Goal: Check status: Check status

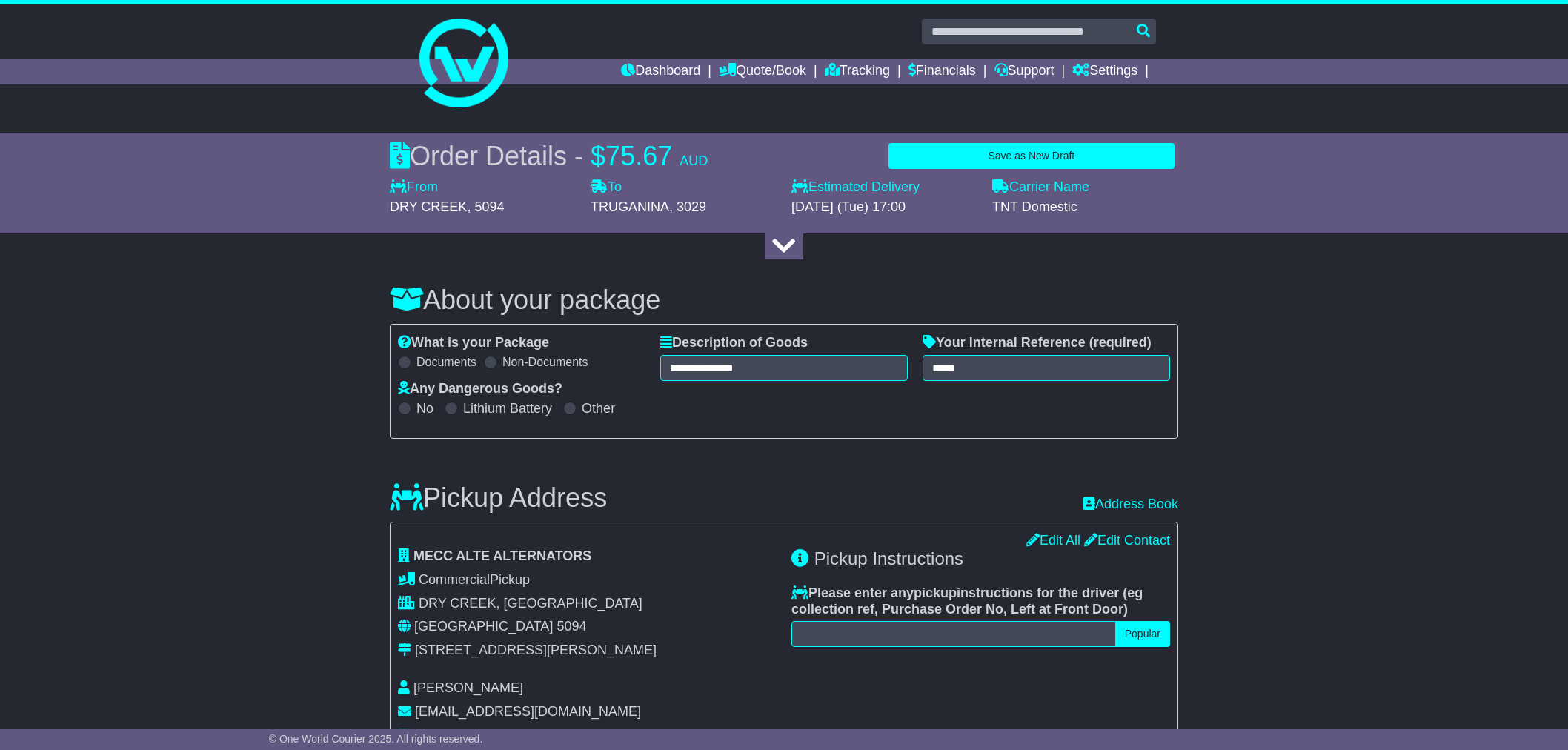
select select "*****"
click at [718, 65] on icon at bounding box center [727, 70] width 17 height 13
click at [737, 124] on link "Saved Quotes" at bounding box center [778, 130] width 117 height 17
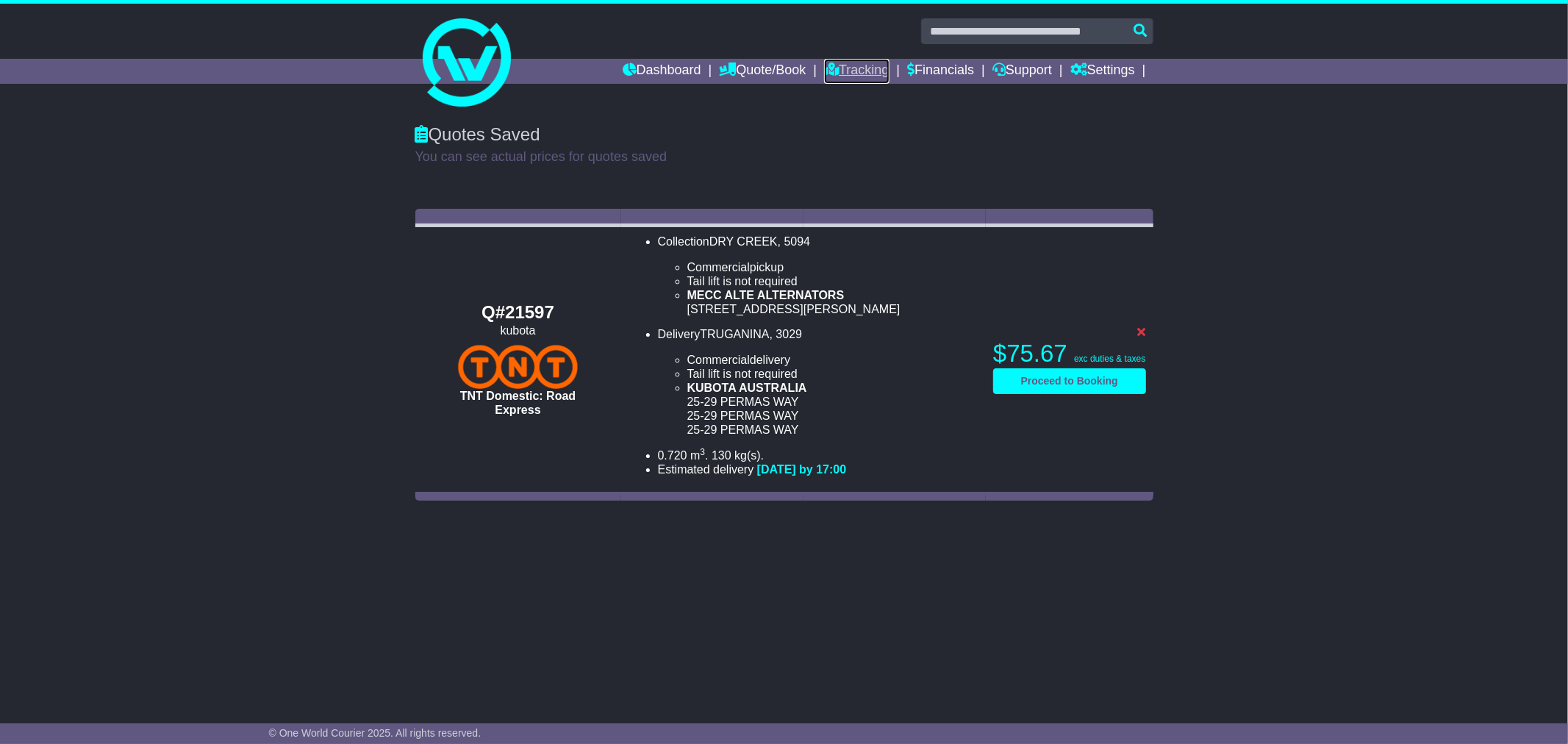
click at [865, 71] on link "Tracking" at bounding box center [857, 71] width 65 height 25
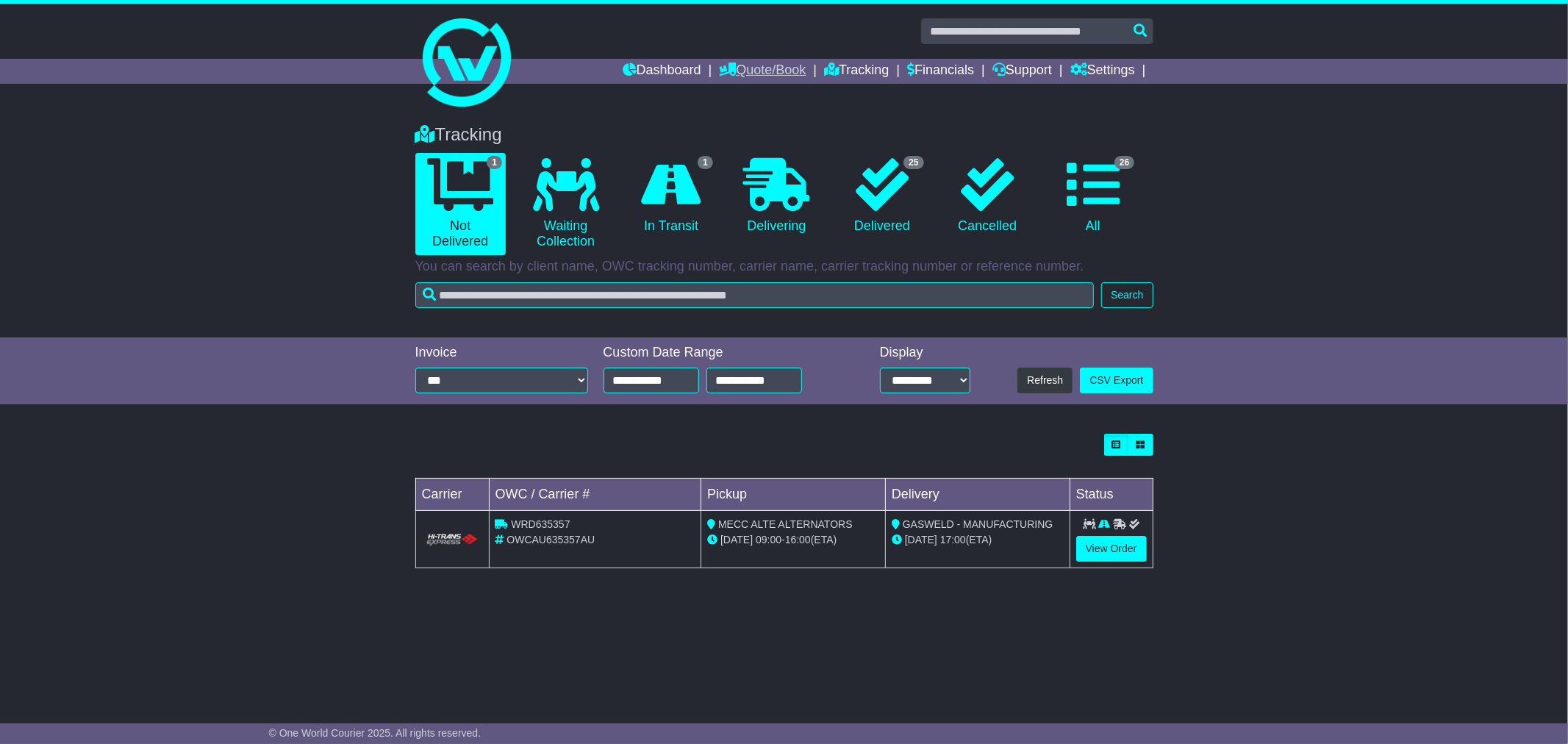
click at [754, 69] on link "Quote/Book" at bounding box center [763, 71] width 87 height 25
click at [753, 128] on link "Saved Quotes" at bounding box center [778, 129] width 116 height 17
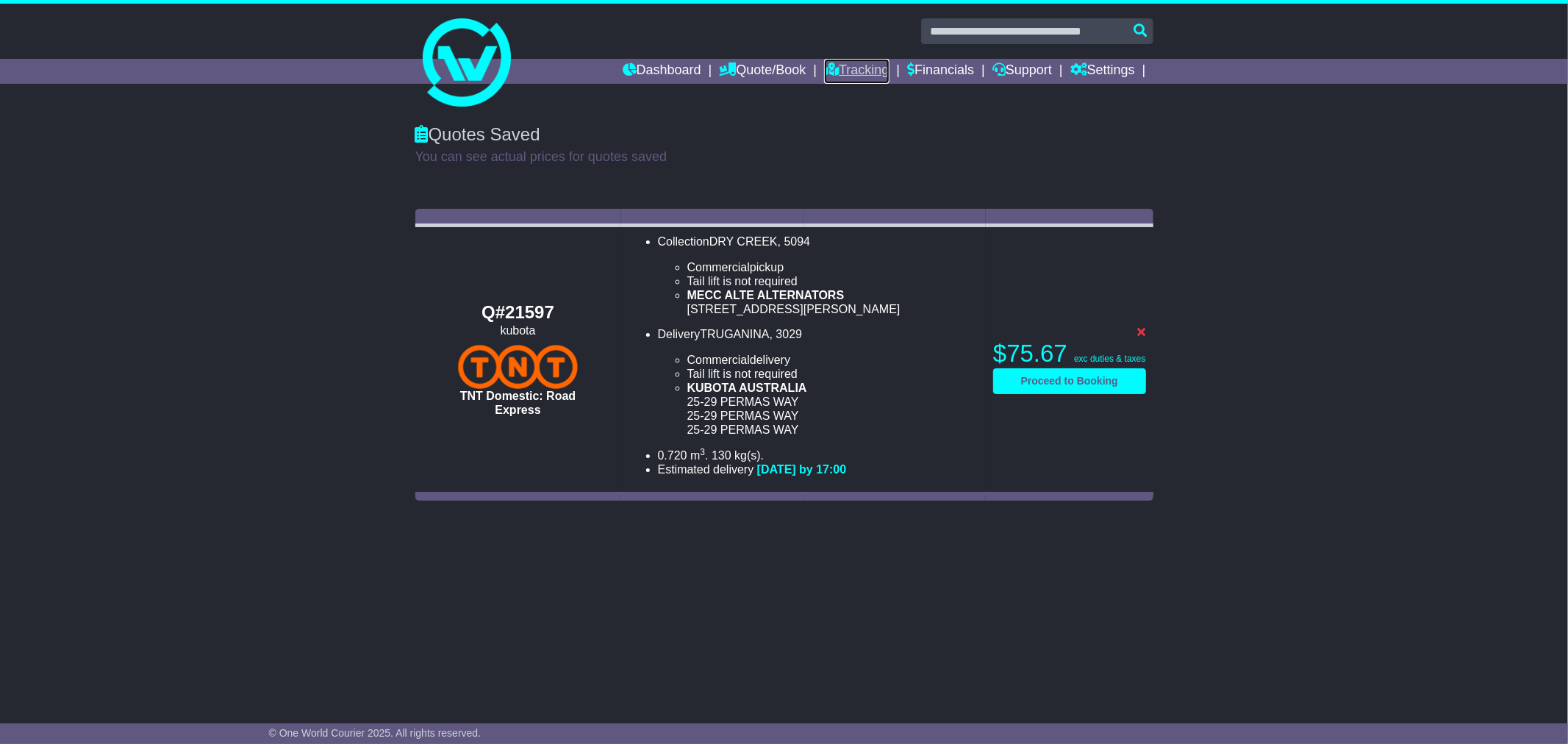
click at [872, 74] on link "Tracking" at bounding box center [857, 71] width 65 height 25
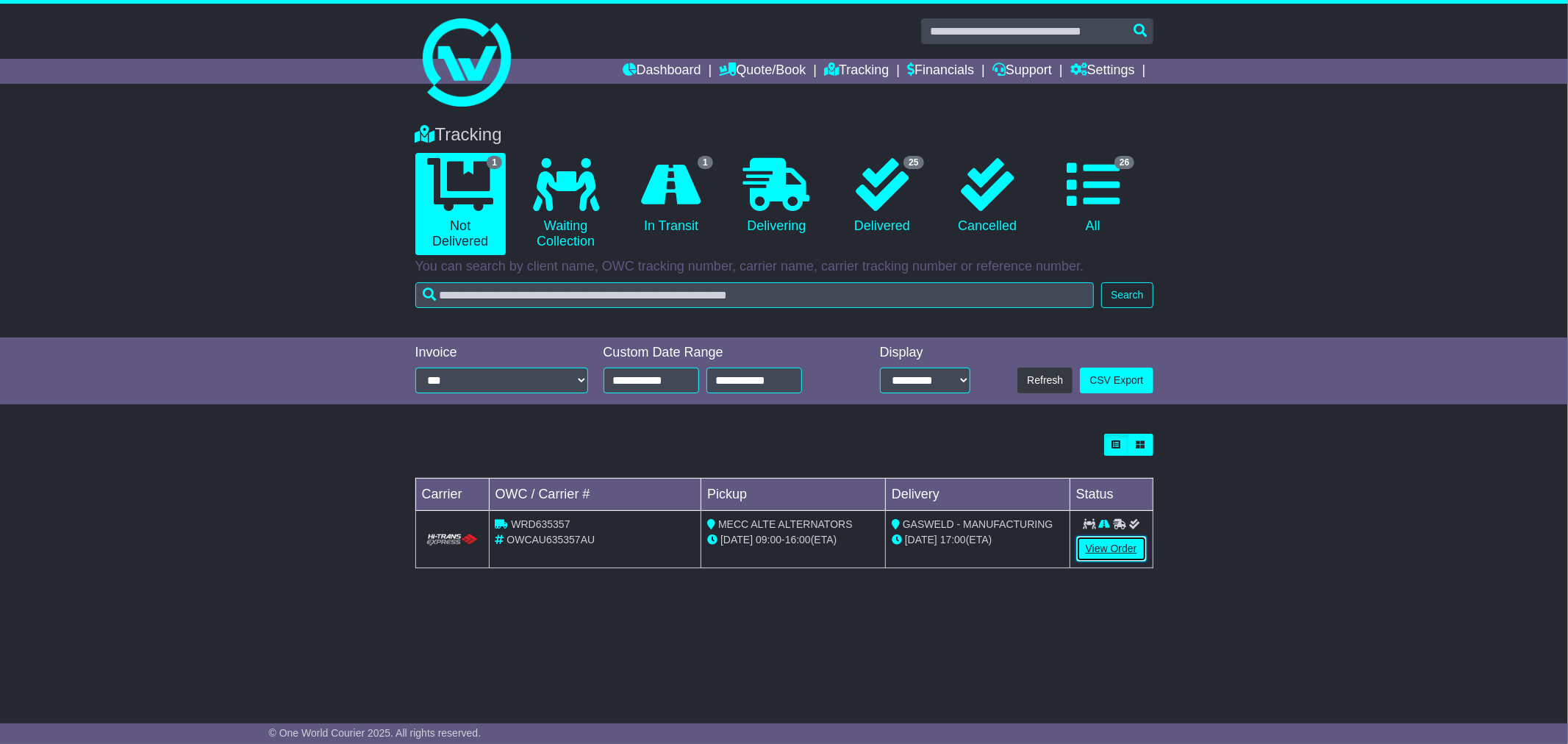
click at [1116, 556] on link "View Order" at bounding box center [1111, 549] width 71 height 26
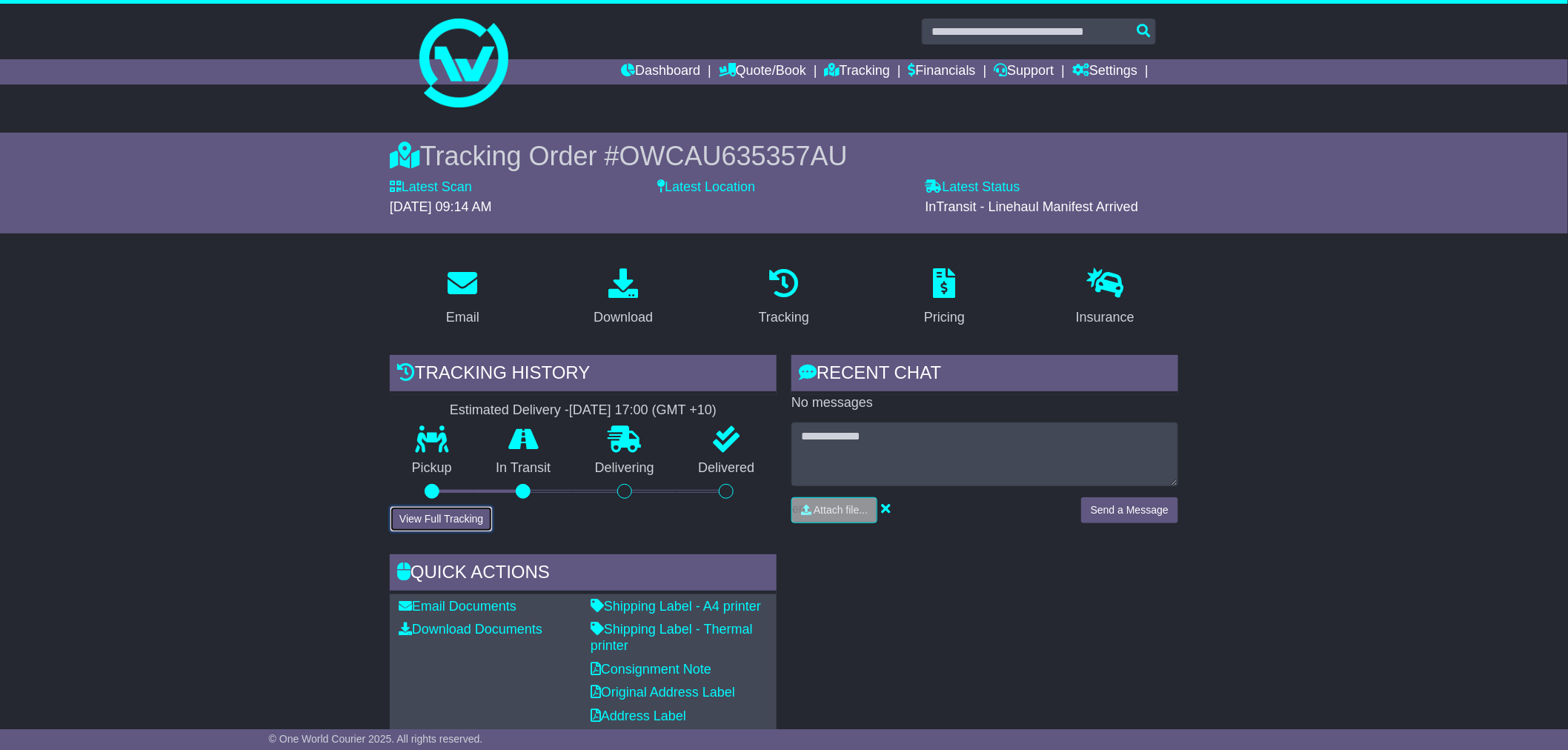
click at [469, 520] on button "View Full Tracking" at bounding box center [441, 519] width 103 height 26
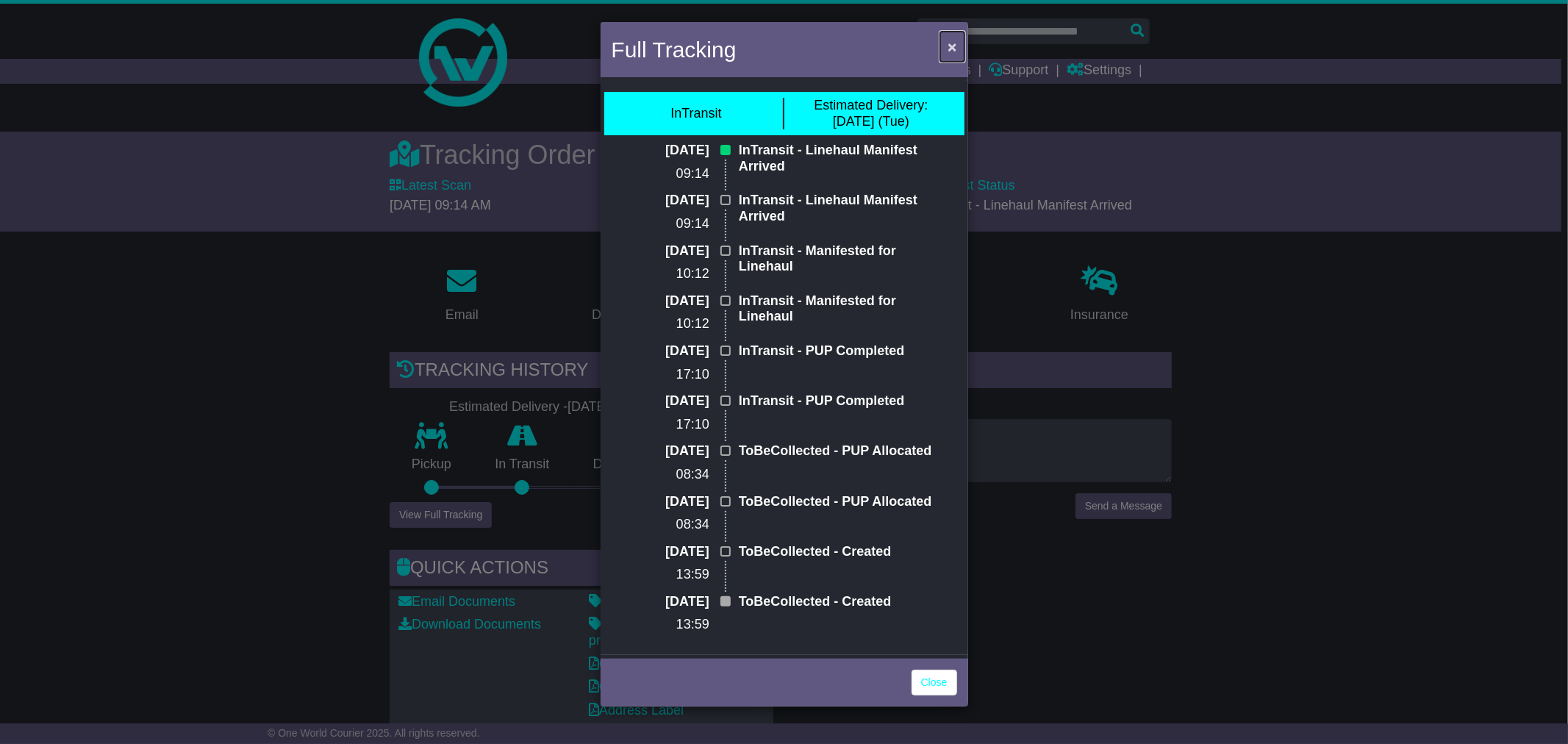
click at [958, 44] on button "×" at bounding box center [952, 46] width 24 height 30
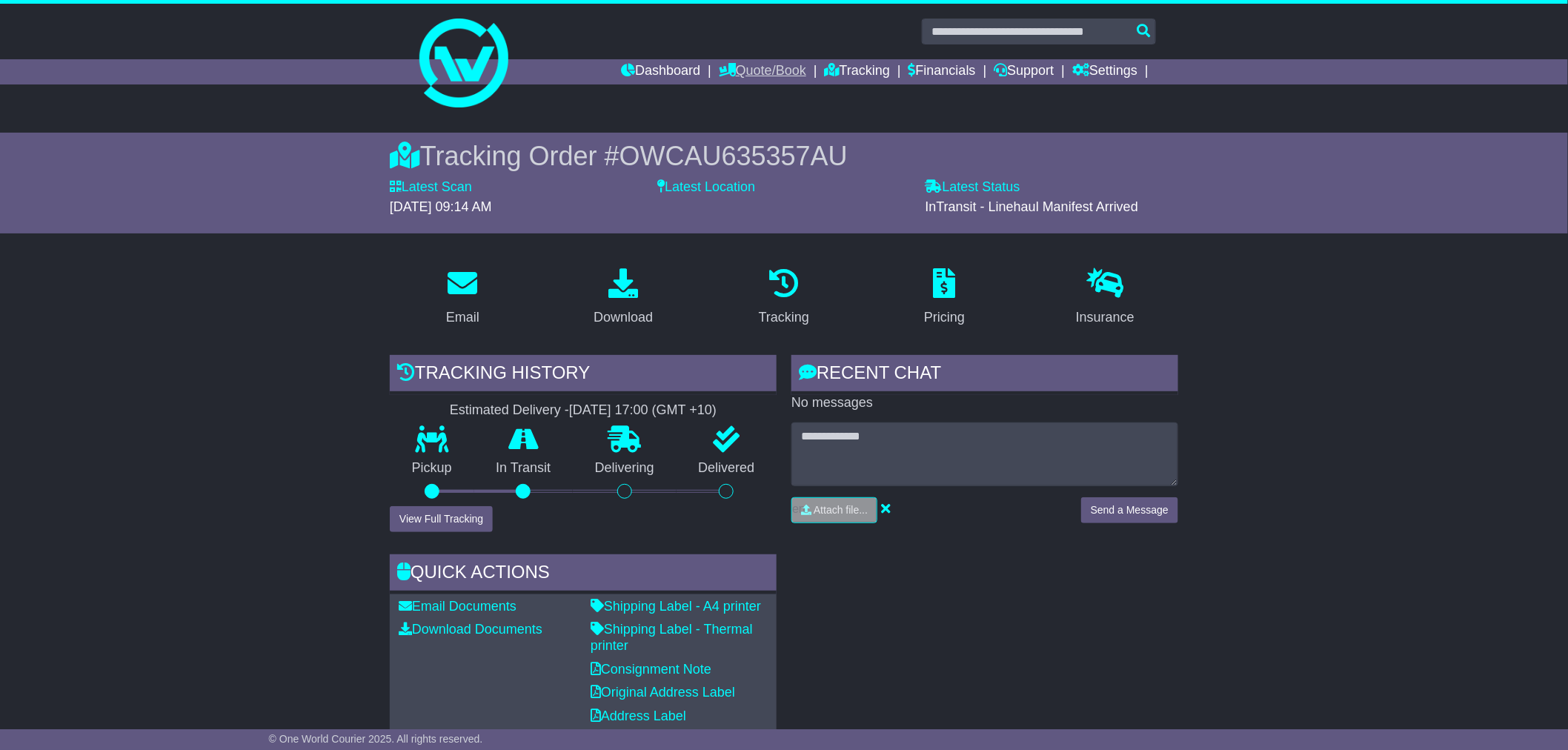
click at [745, 74] on link "Quote/Book" at bounding box center [762, 72] width 87 height 25
click at [656, 69] on link "Dashboard" at bounding box center [660, 72] width 79 height 25
